Goal: Task Accomplishment & Management: Use online tool/utility

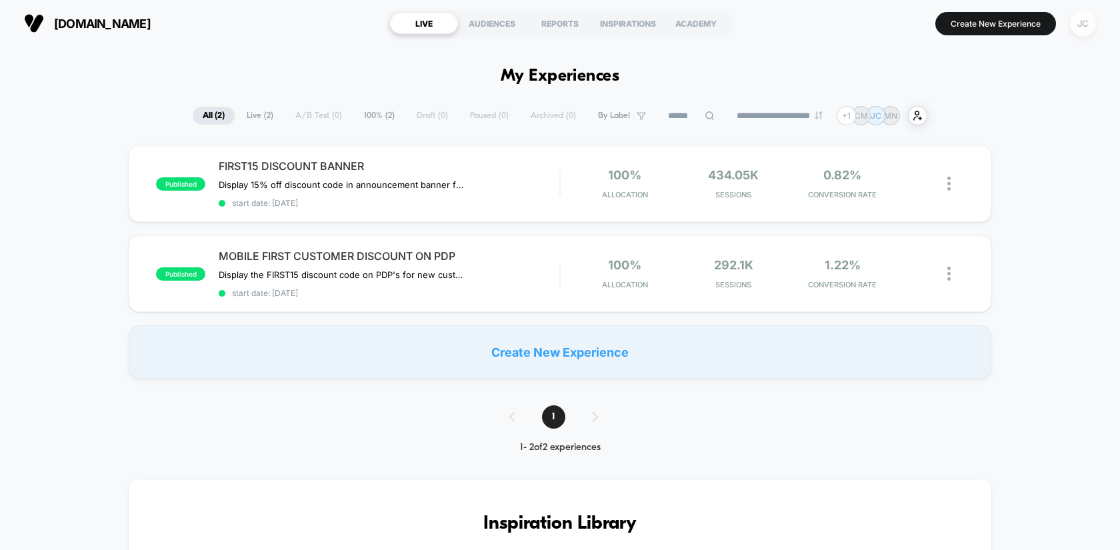
click at [1091, 21] on div "JC" at bounding box center [1083, 24] width 26 height 26
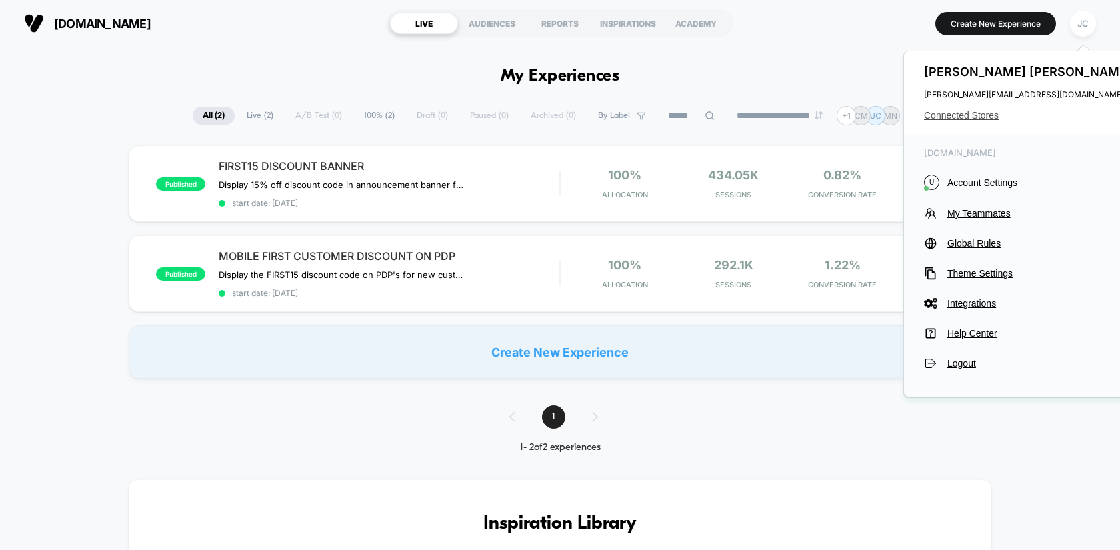
click at [982, 115] on span "Connected Stores" at bounding box center [1029, 115] width 211 height 11
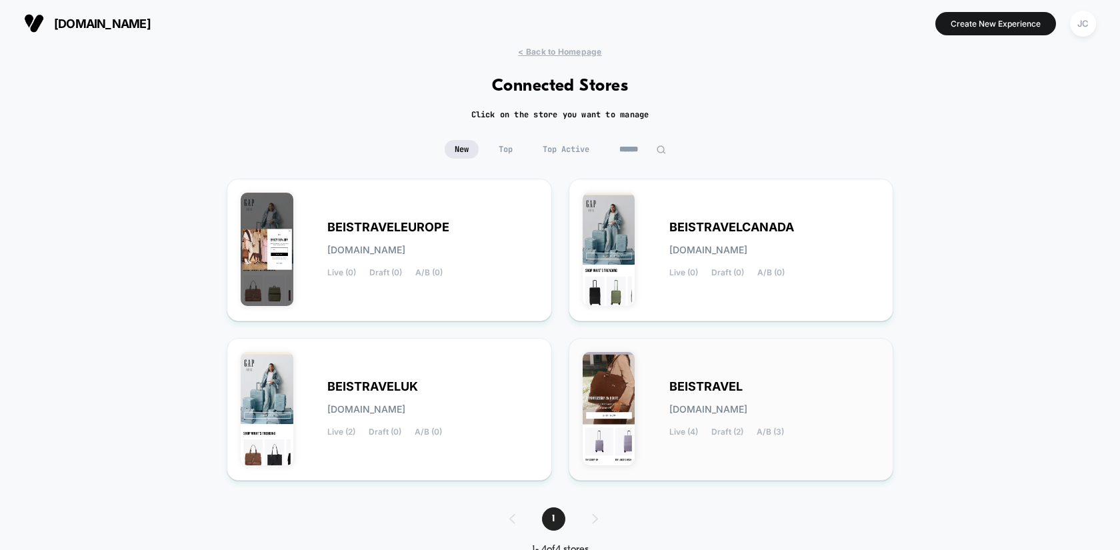
click at [709, 409] on span "[DOMAIN_NAME]" at bounding box center [709, 409] width 78 height 9
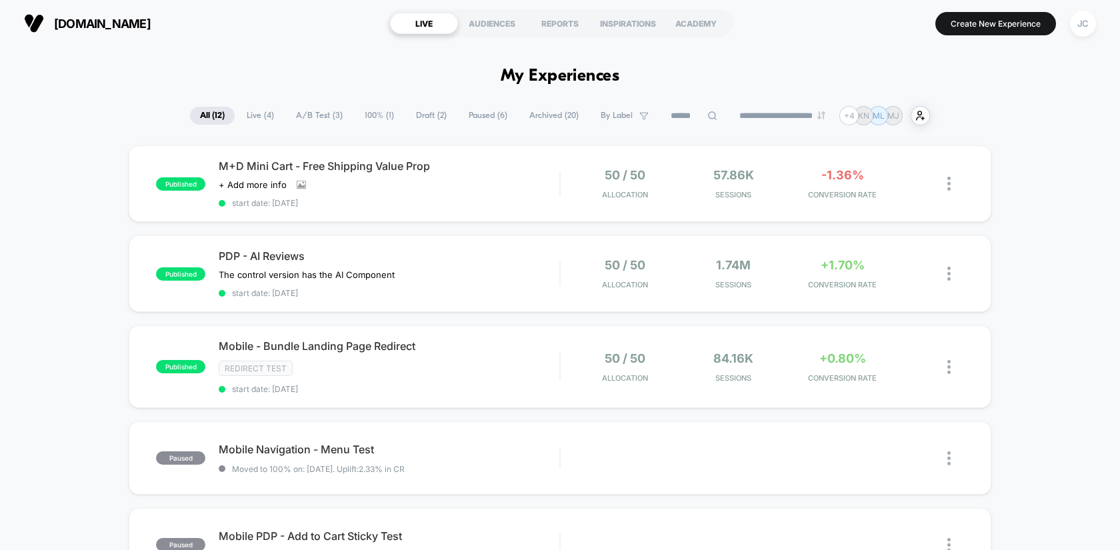
click at [414, 115] on span "Draft ( 2 )" at bounding box center [431, 116] width 51 height 18
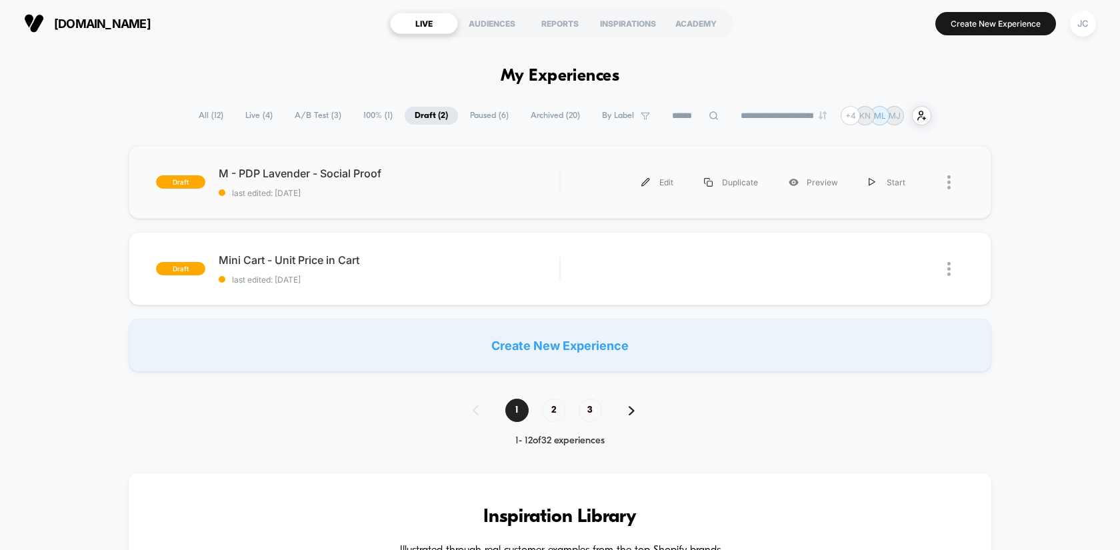
click at [480, 160] on div "draft M - PDP Lavender - Social Proof last edited: [DATE] Edit Duplicate Previe…" at bounding box center [560, 181] width 863 height 73
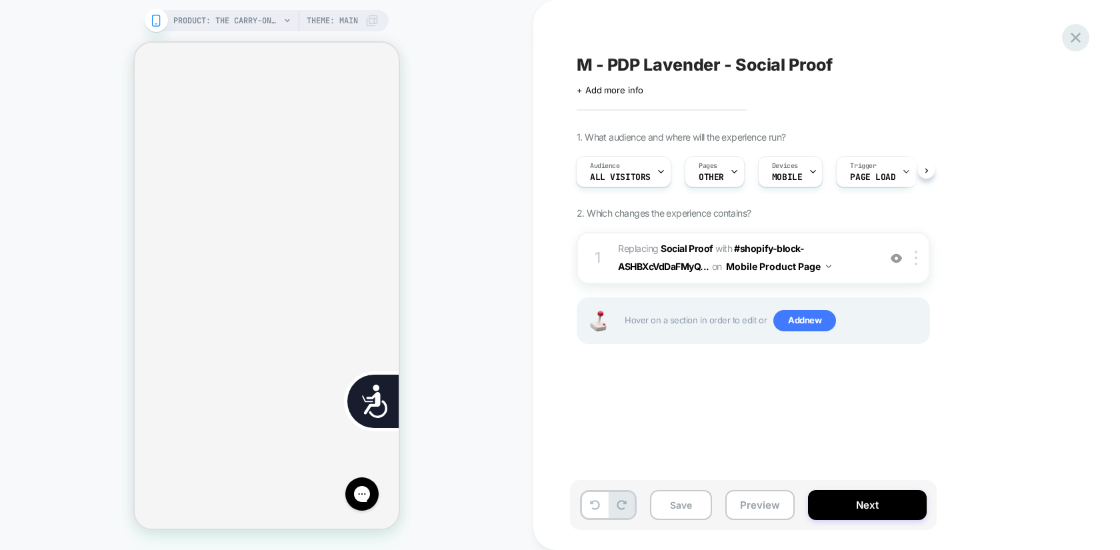
click at [1076, 43] on icon at bounding box center [1076, 38] width 18 height 18
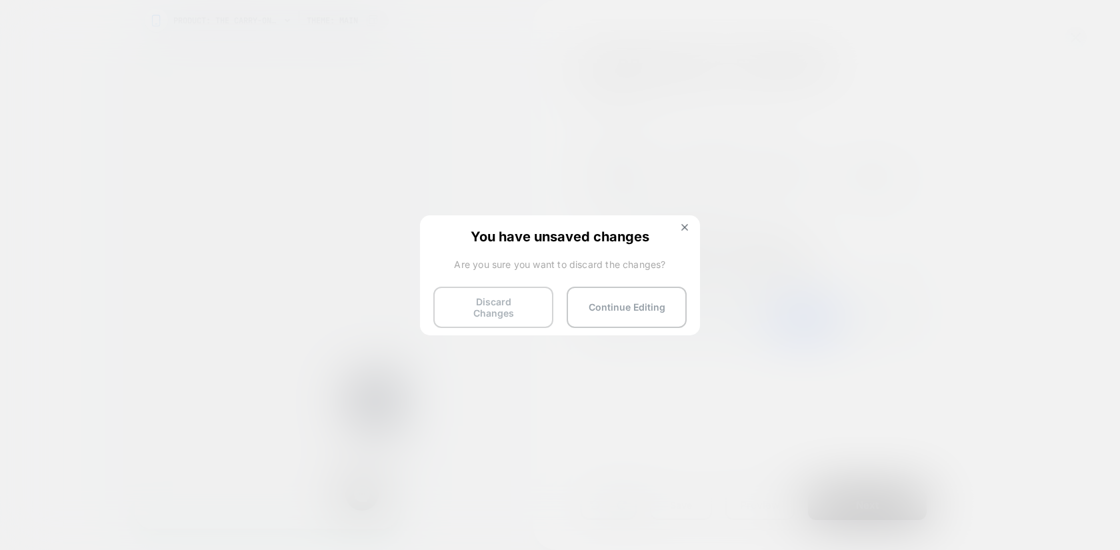
click at [508, 305] on button "Discard Changes" at bounding box center [493, 307] width 120 height 41
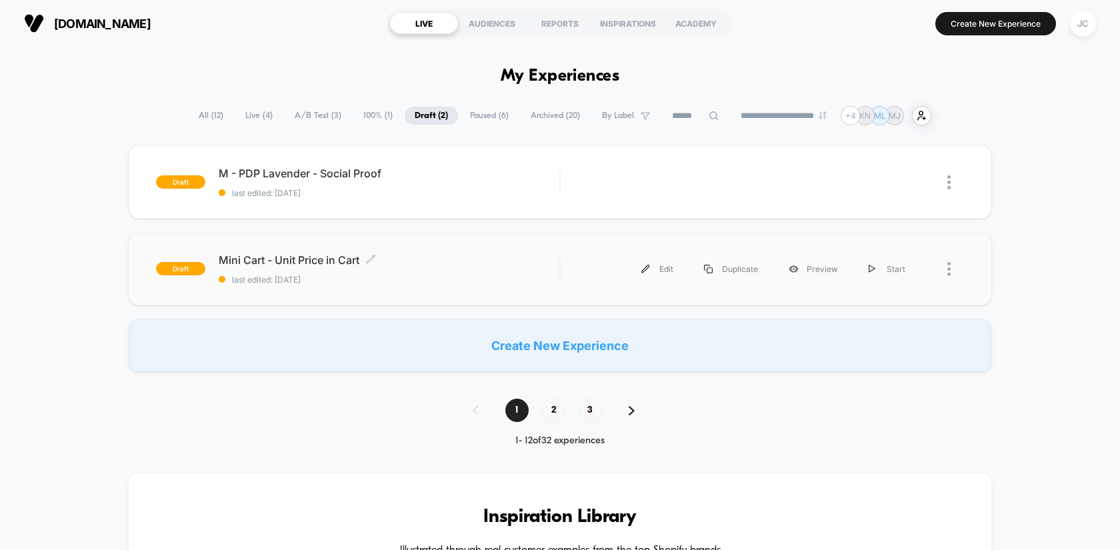
click at [476, 270] on div "Mini Cart - Unit Price in Cart Click to edit experience details Click to edit e…" at bounding box center [389, 268] width 341 height 31
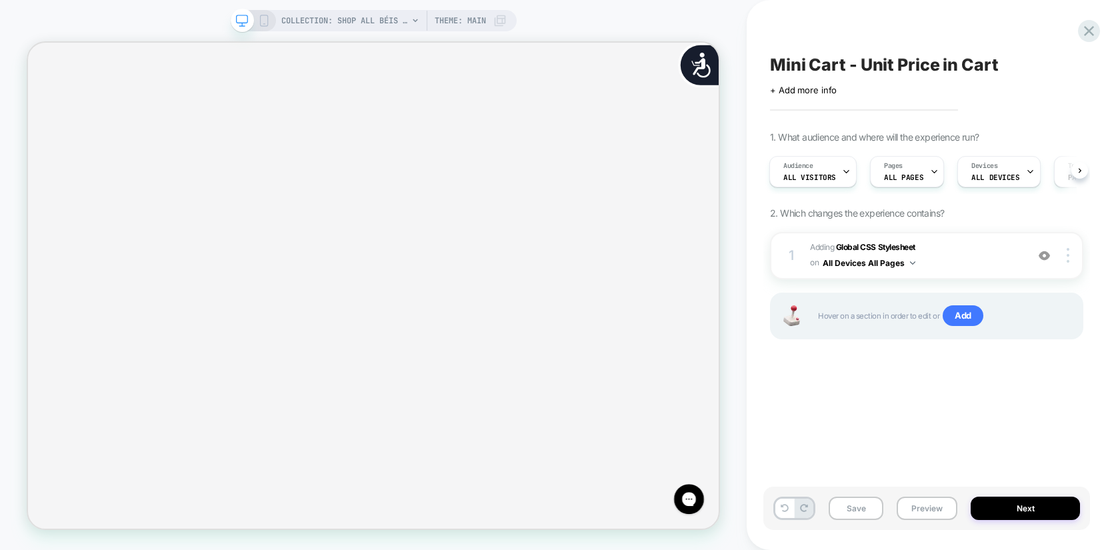
scroll to position [0, 1705]
